Goal: Find specific page/section: Find specific page/section

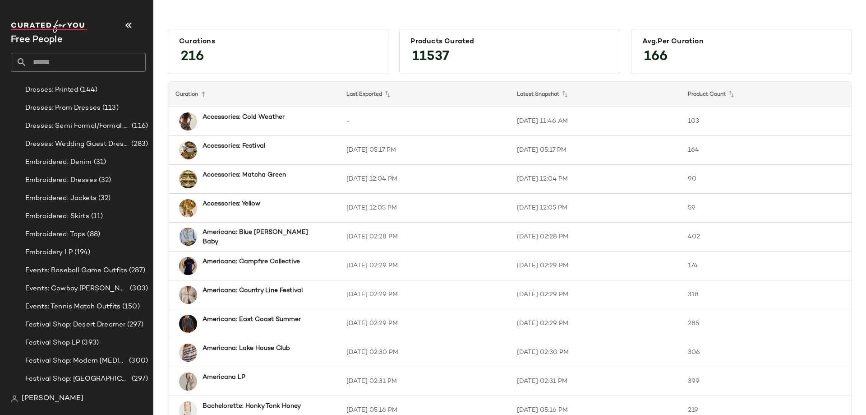
scroll to position [1222, 0]
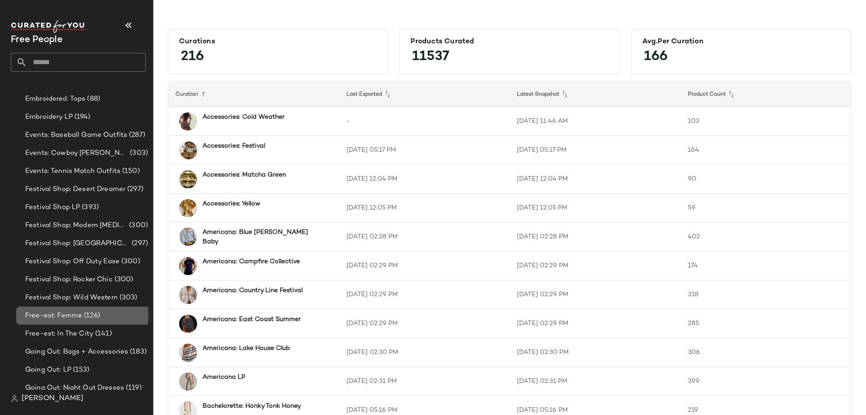
click at [95, 311] on span "(126)" at bounding box center [91, 315] width 18 height 10
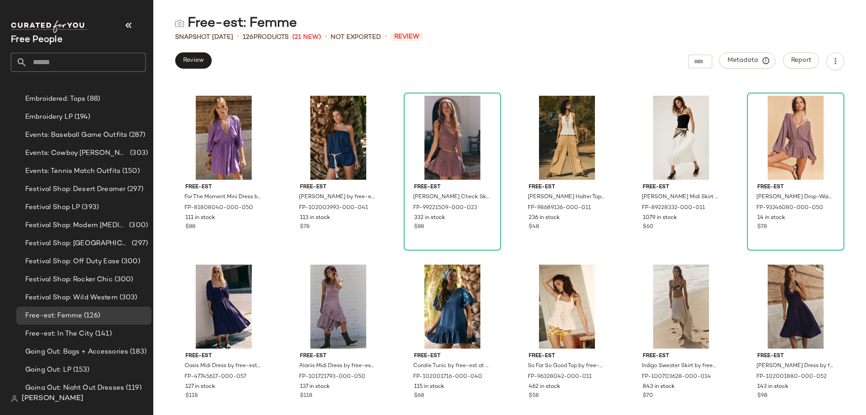
scroll to position [1675, 0]
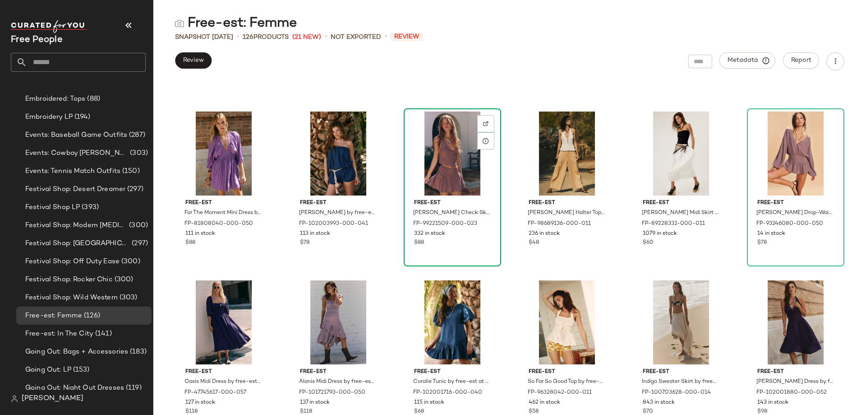
click at [487, 257] on div "free-est [PERSON_NAME] Check Skirt Set by free-est at Free People in Tan, Size:…" at bounding box center [453, 187] width 96 height 156
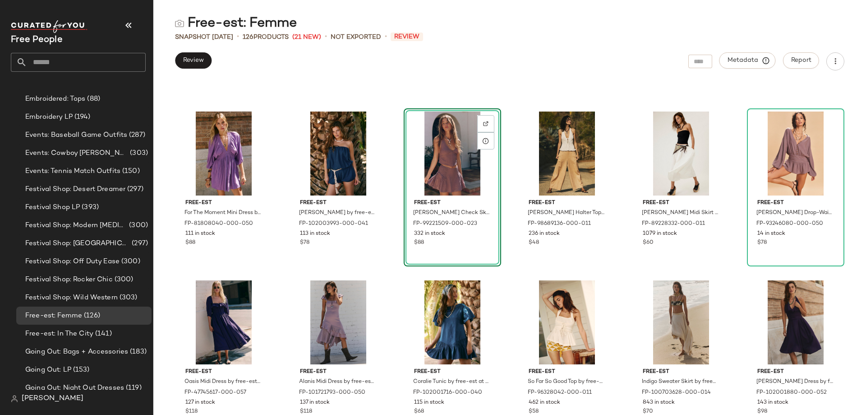
click at [487, 257] on div "free-est [PERSON_NAME] Check Skirt Set by free-est at Free People in Tan, Size:…" at bounding box center [452, 187] width 97 height 158
click at [578, 250] on div "free-est [PERSON_NAME] Halter Top by free-est at Free People in White, Size: XL…" at bounding box center [567, 187] width 96 height 156
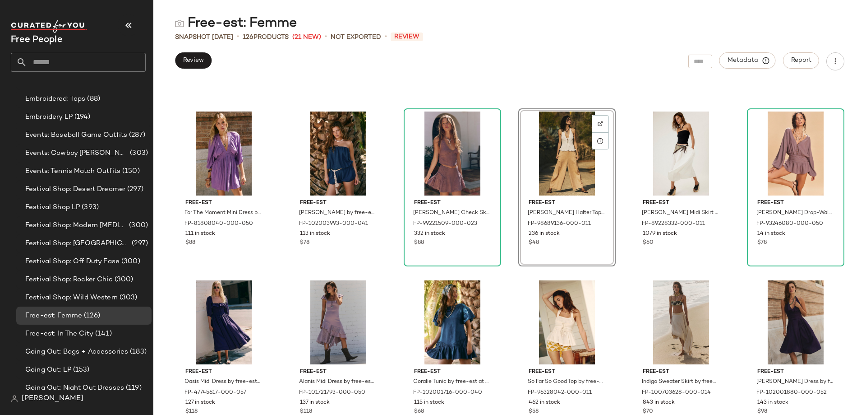
click at [624, 72] on div "Free-est: Femme Snapshot [DATE] • 126 Products (21 New) • Not Exported • Review…" at bounding box center [509, 214] width 713 height 400
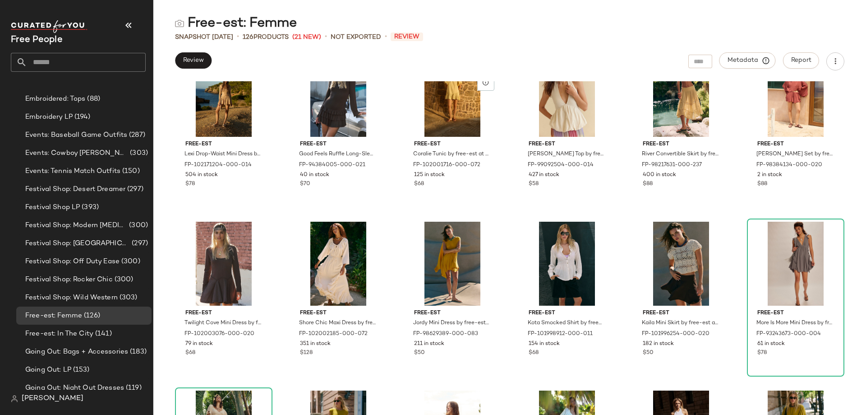
scroll to position [642, 0]
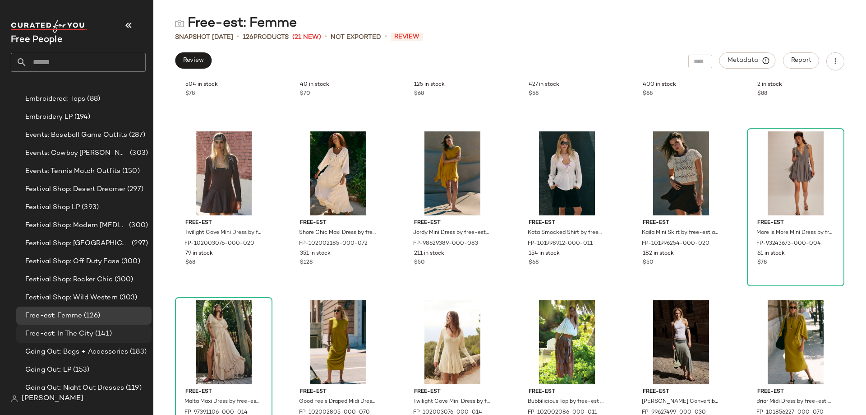
click at [93, 330] on span "(141)" at bounding box center [102, 333] width 18 height 10
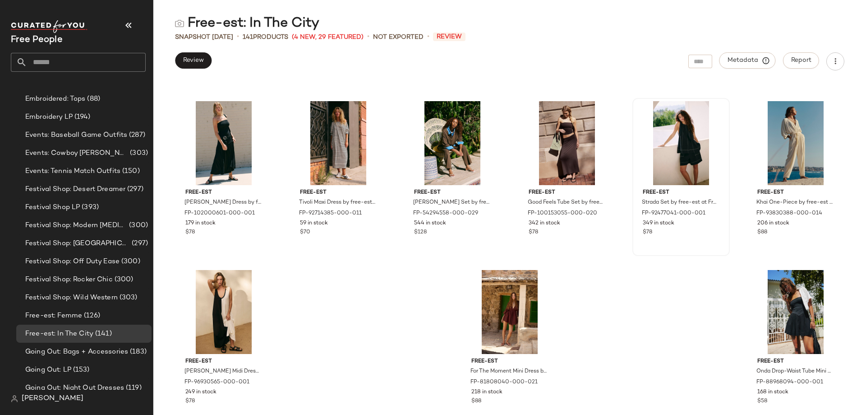
scroll to position [3723, 0]
